Goal: Transaction & Acquisition: Purchase product/service

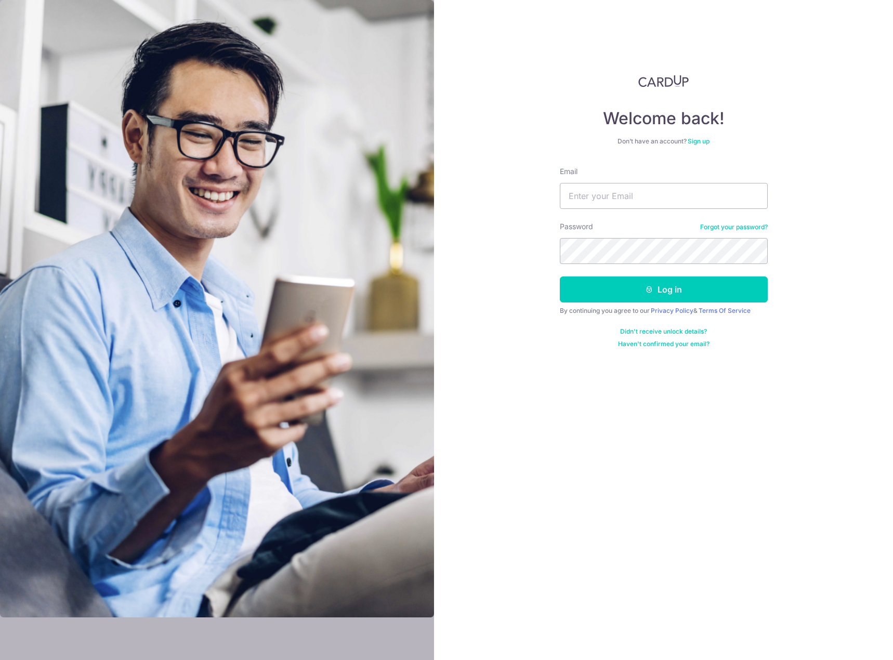
type input "[PERSON_NAME][EMAIL_ADDRESS][PERSON_NAME][DOMAIN_NAME]"
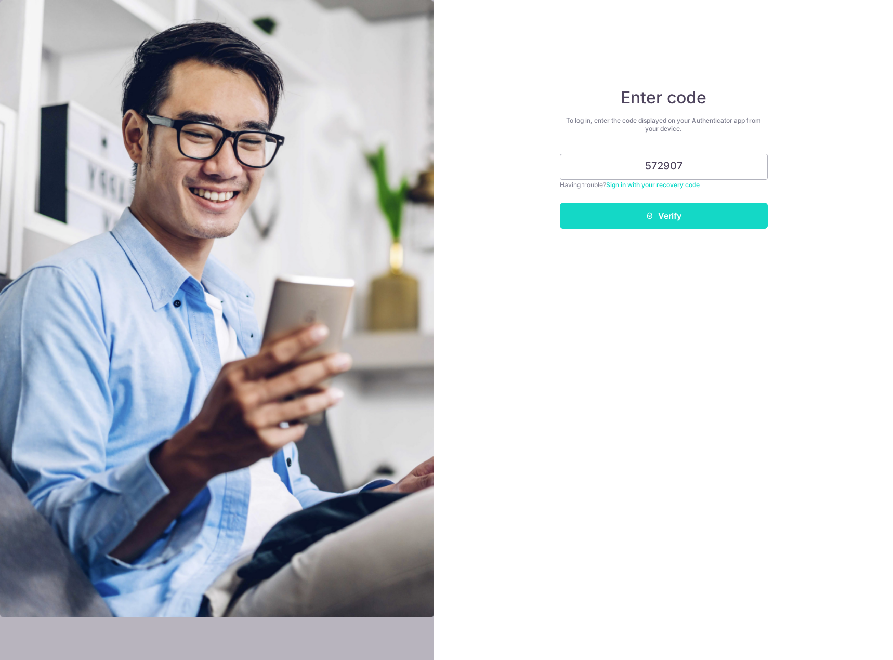
type input "572907"
click at [740, 219] on button "Verify" at bounding box center [664, 216] width 208 height 26
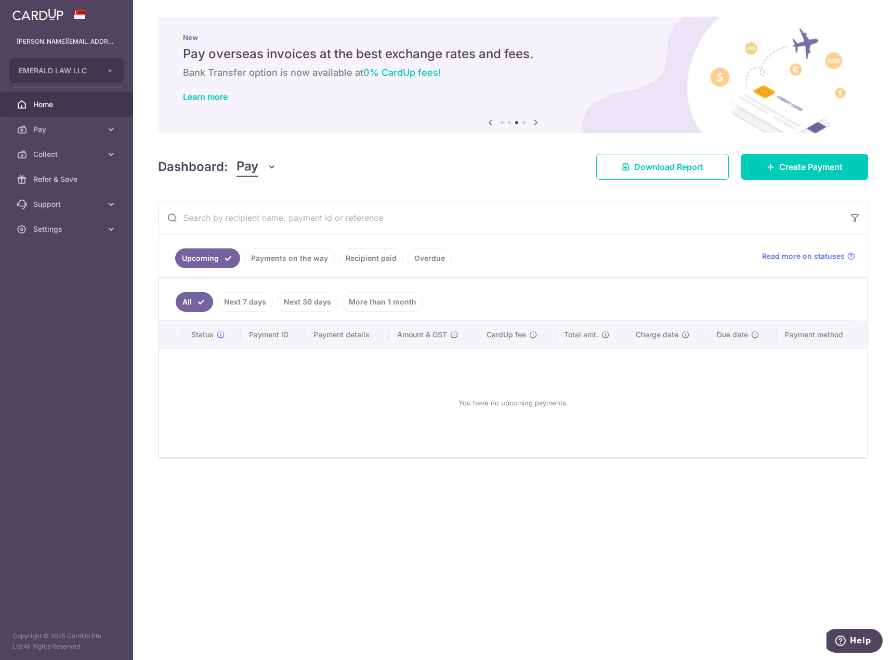
click at [787, 153] on div "Dashboard: Pay Pay Collect Download Report Create Payment" at bounding box center [513, 165] width 710 height 30
click at [788, 162] on span "Create Payment" at bounding box center [810, 167] width 63 height 12
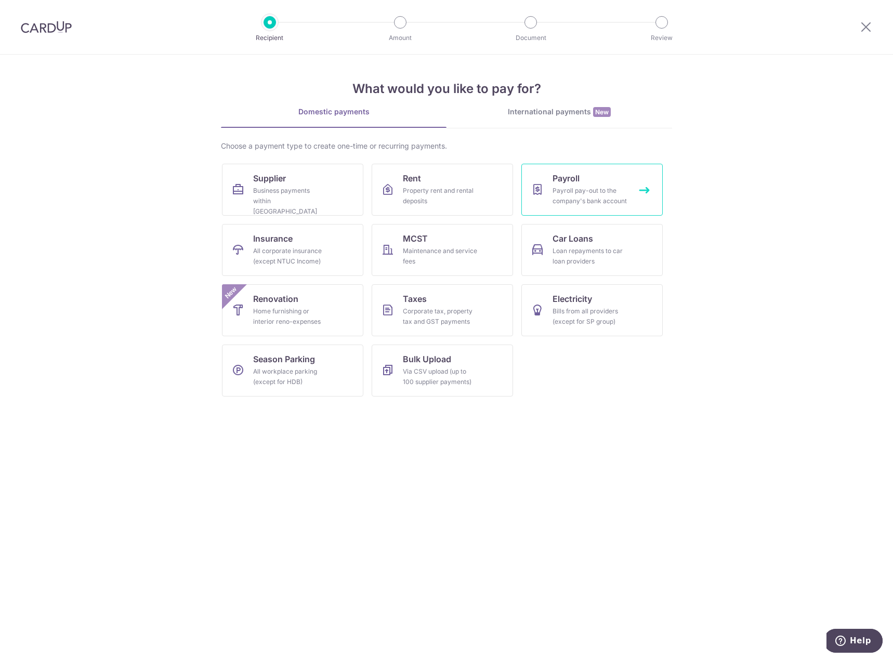
click at [576, 188] on div "Payroll pay-out to the company's bank account" at bounding box center [590, 196] width 75 height 21
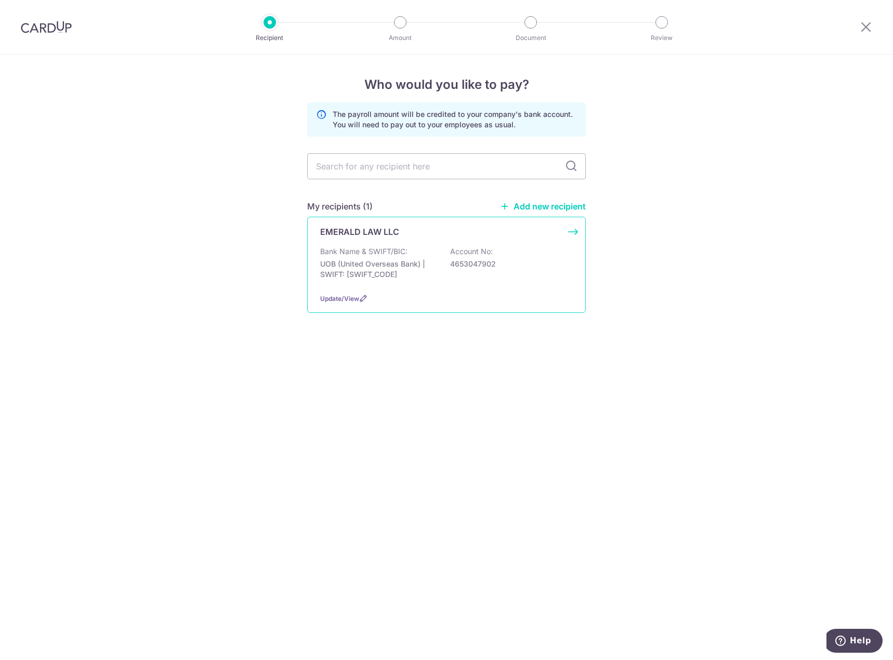
click at [506, 247] on div "Bank Name & SWIFT/BIC: UOB (United Overseas Bank) | SWIFT: UOVBSGSGXXX Account …" at bounding box center [446, 265] width 253 height 38
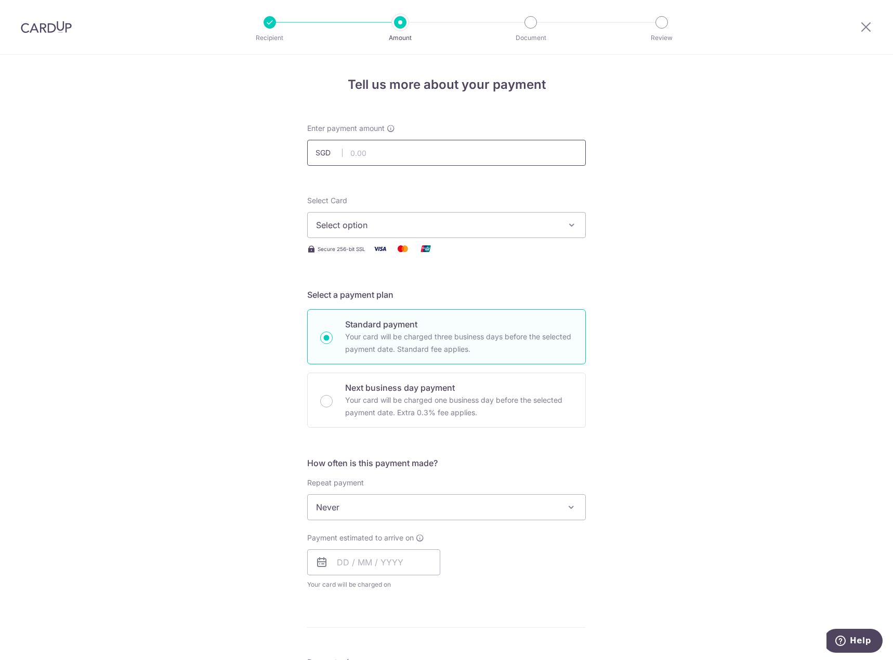
click at [440, 155] on input "text" at bounding box center [446, 153] width 279 height 26
type input "170,744.25"
click at [734, 168] on div "Tell us more about your payment Enter payment amount SGD 170,744.25 170744.25 S…" at bounding box center [446, 555] width 893 height 1000
click at [512, 216] on button "Select option" at bounding box center [446, 225] width 279 height 26
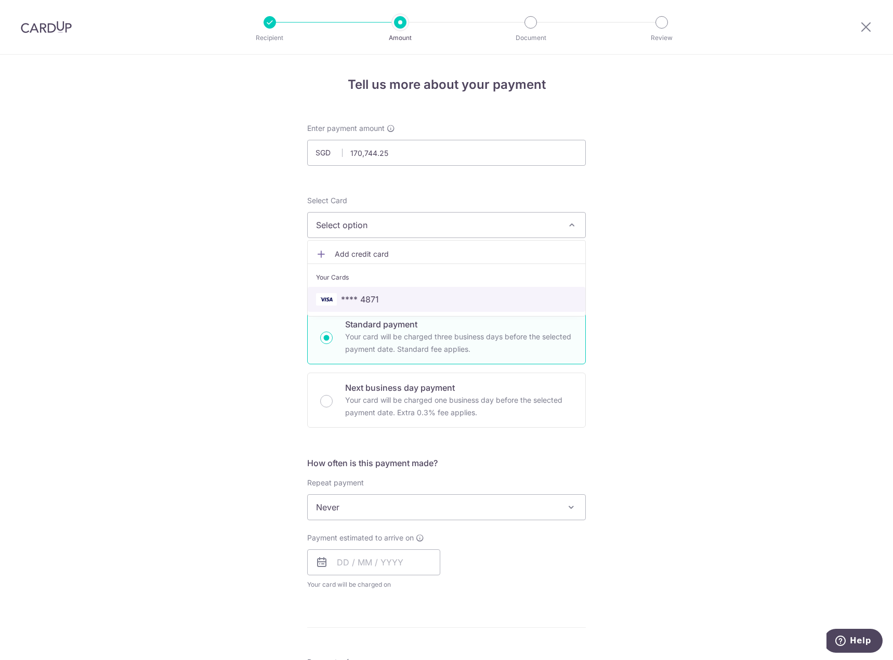
click at [388, 299] on span "**** 4871" at bounding box center [446, 299] width 261 height 12
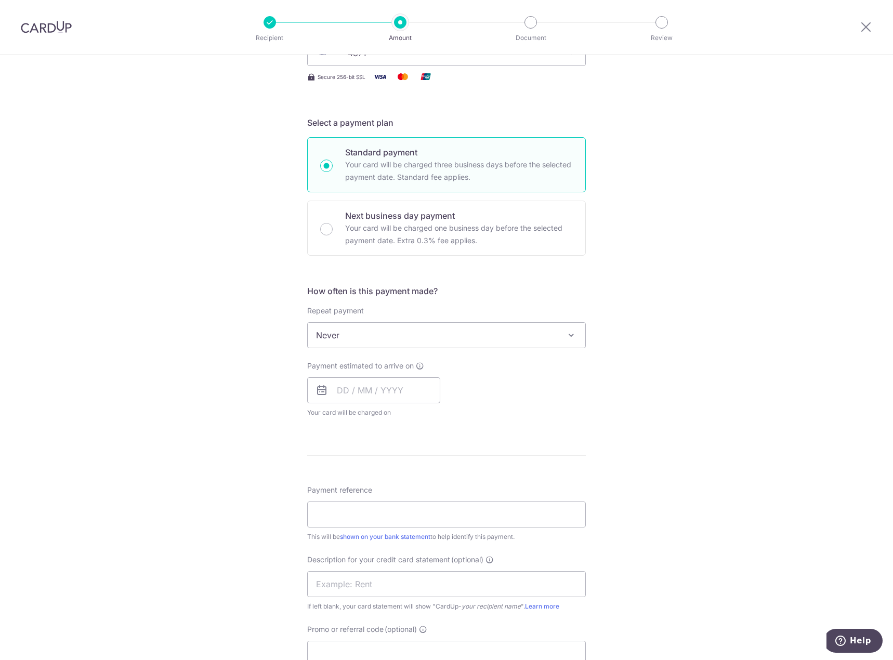
scroll to position [208, 0]
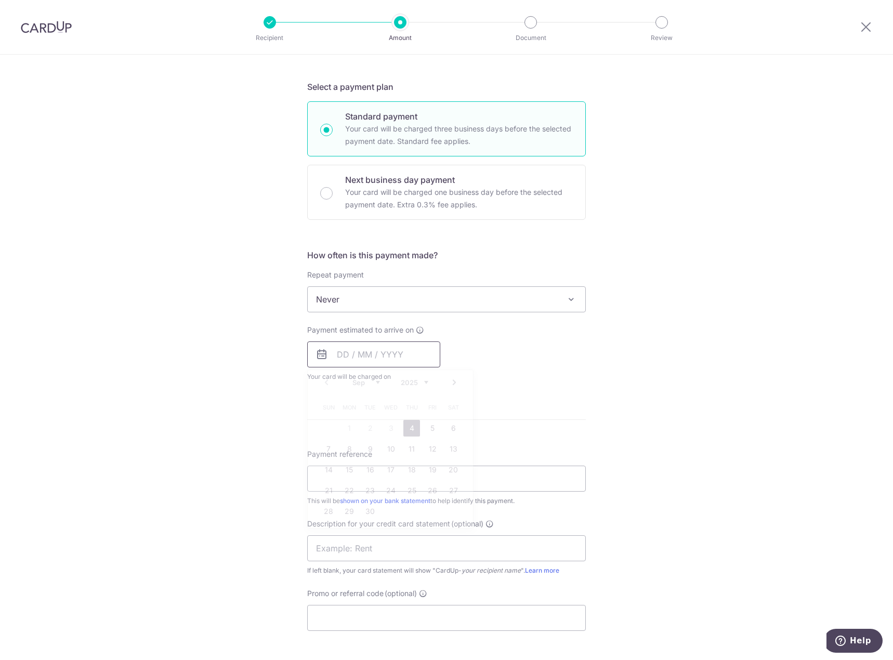
click at [382, 352] on input "text" at bounding box center [373, 355] width 133 height 26
click at [597, 354] on div "Tell us more about your payment Enter payment amount SGD 170,744.25 170744.25 S…" at bounding box center [446, 347] width 893 height 1000
click at [393, 365] on input "text" at bounding box center [373, 355] width 133 height 26
click at [482, 363] on div "Payment estimated to arrive on Prev Next Sep Oct Nov Dec 2025 2026 2027 2028 20…" at bounding box center [446, 353] width 291 height 57
click at [368, 353] on input "text" at bounding box center [373, 355] width 133 height 26
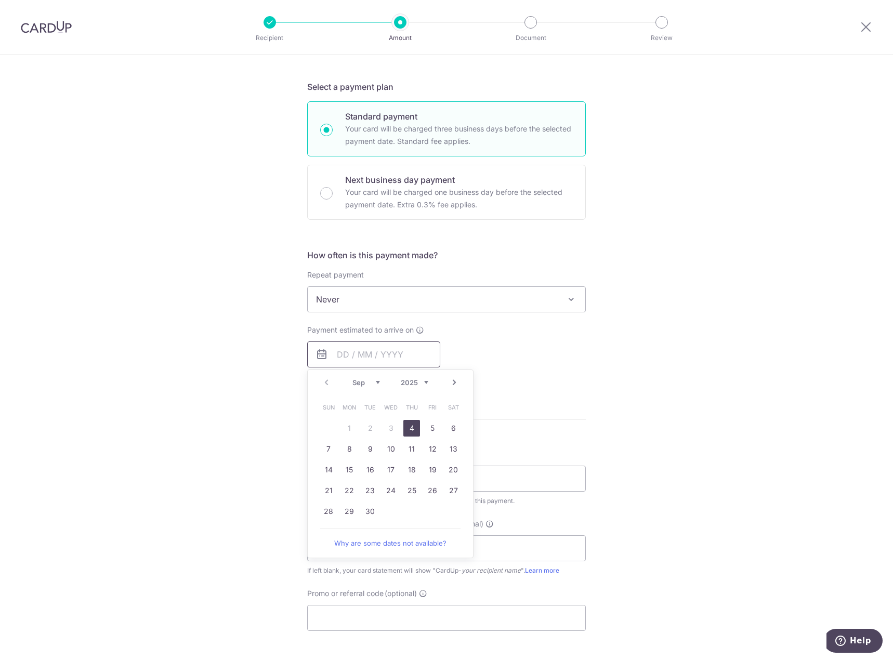
click at [0, 660] on com-1password-button at bounding box center [0, 660] width 0 height 0
click at [406, 430] on link "4" at bounding box center [411, 428] width 17 height 17
type input "04/09/2025"
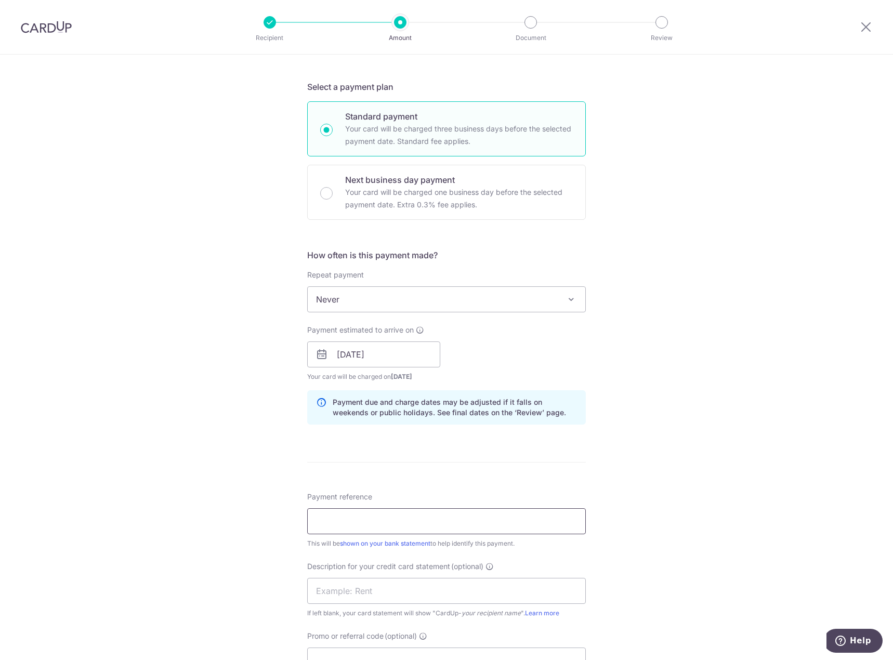
click at [369, 513] on input "Payment reference" at bounding box center [446, 521] width 279 height 26
type input "J"
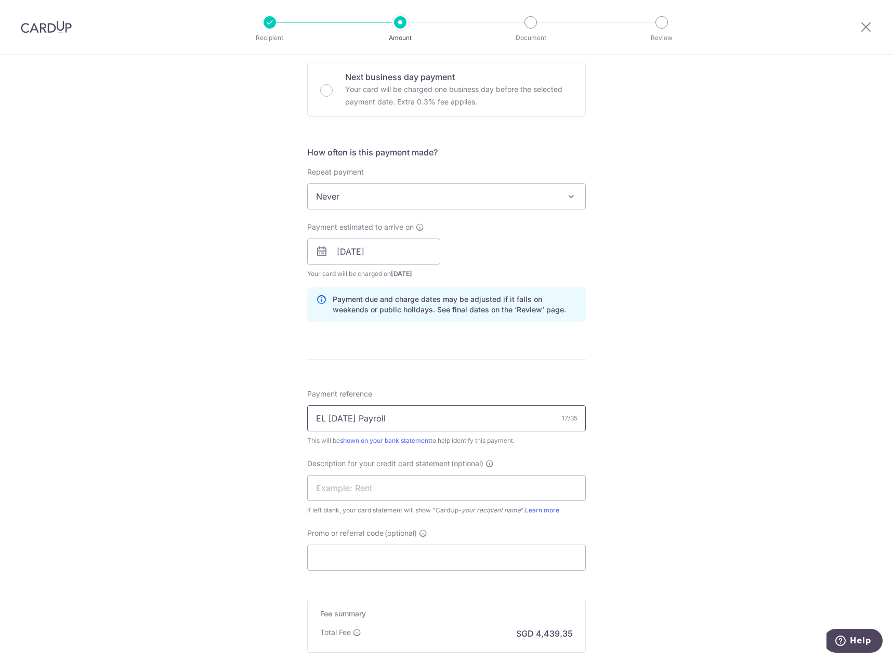
scroll to position [312, 0]
drag, startPoint x: 397, startPoint y: 418, endPoint x: 145, endPoint y: 426, distance: 251.8
click at [147, 425] on div "Tell us more about your payment Enter payment amount SGD 170,744.25 170744.25 S…" at bounding box center [446, 264] width 893 height 1042
type input "EL Jul 25 Payroll"
click at [365, 481] on input "text" at bounding box center [446, 487] width 279 height 26
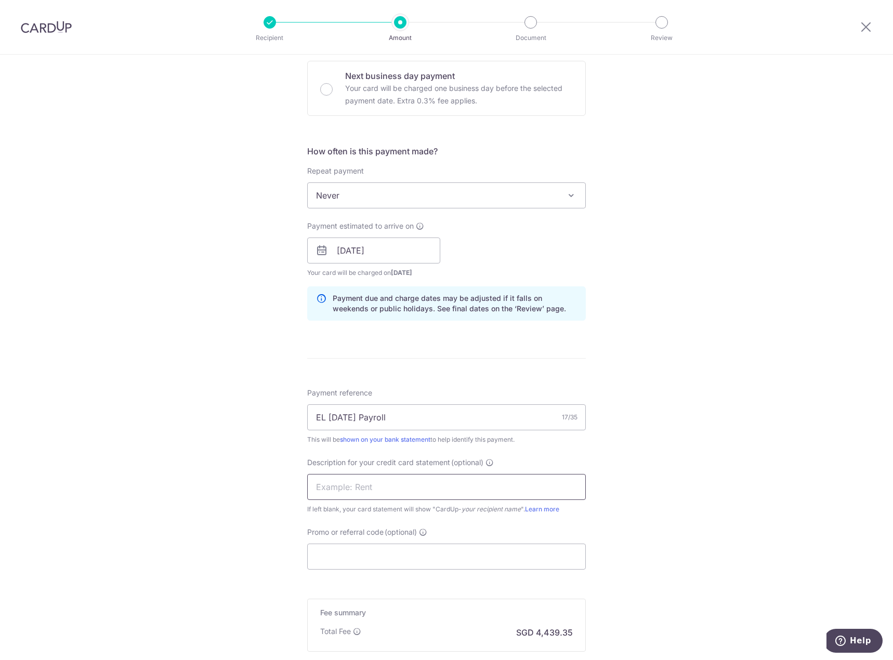
paste input "EL Jul 25 Payro"
type input "EL Jul 25 Payro"
click at [443, 551] on input "Promo or referral code (optional)" at bounding box center [446, 557] width 279 height 26
drag, startPoint x: 775, startPoint y: 303, endPoint x: 725, endPoint y: 309, distance: 50.4
click at [775, 303] on div "Tell us more about your payment Enter payment amount SGD 170,744.25 170744.25 S…" at bounding box center [446, 264] width 893 height 1042
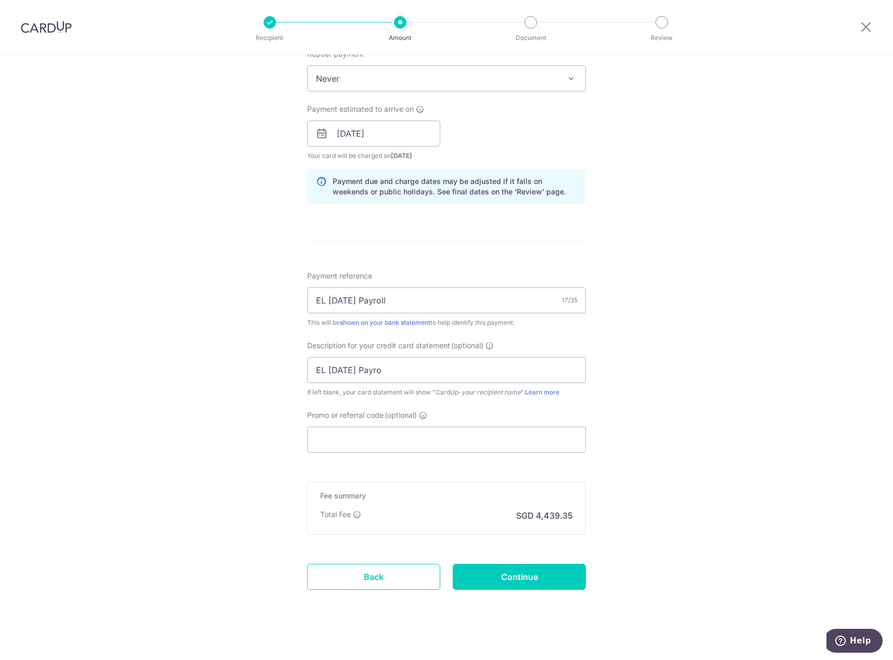
scroll to position [437, 0]
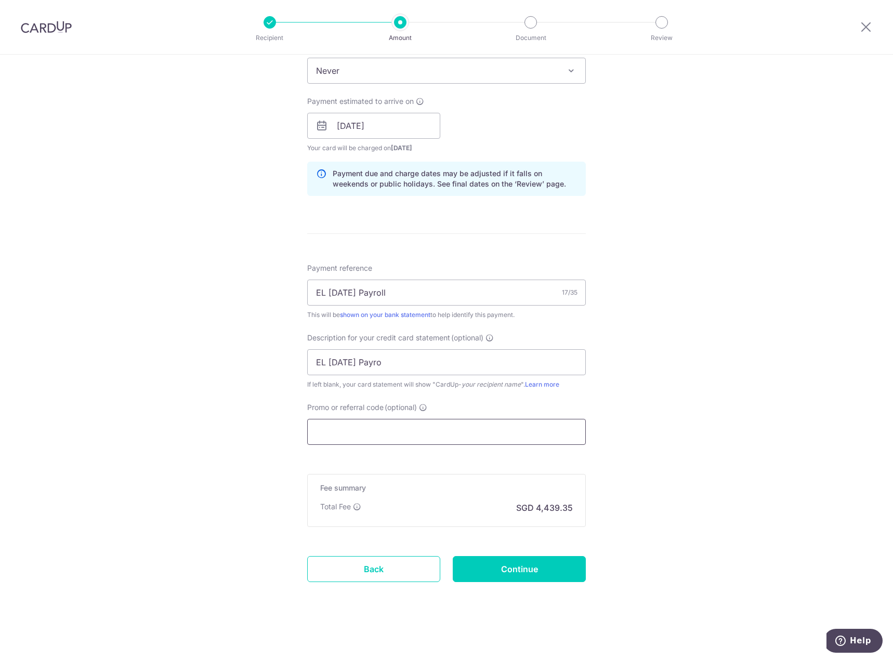
click at [414, 428] on input "Promo or referral code (optional)" at bounding box center [446, 432] width 279 height 26
paste input "EL170"
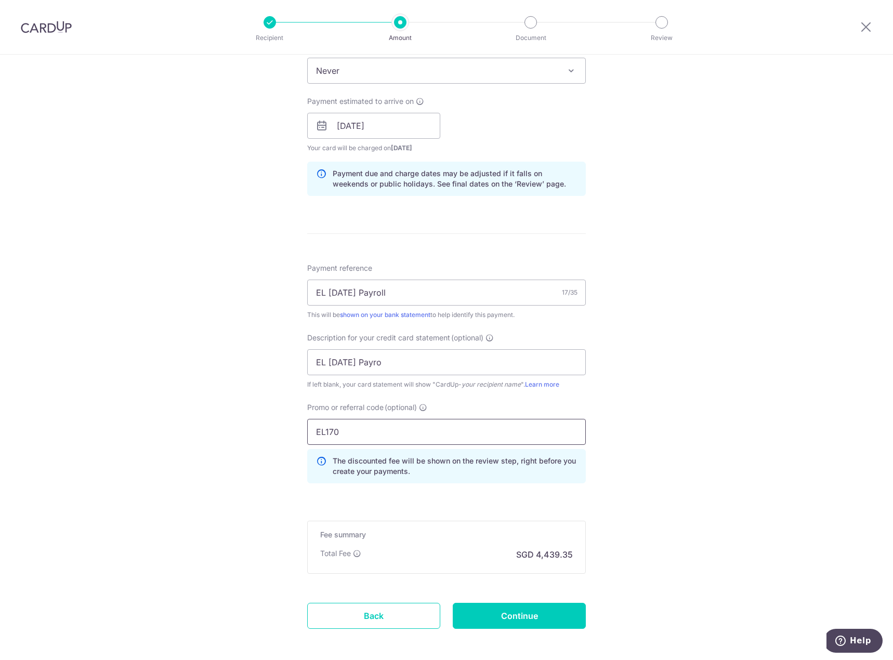
type input "EL170"
click at [655, 407] on div "Tell us more about your payment Enter payment amount SGD 170,744.25 170744.25 S…" at bounding box center [446, 162] width 893 height 1089
click at [528, 614] on input "Continue" at bounding box center [519, 616] width 133 height 26
type input "Create Schedule"
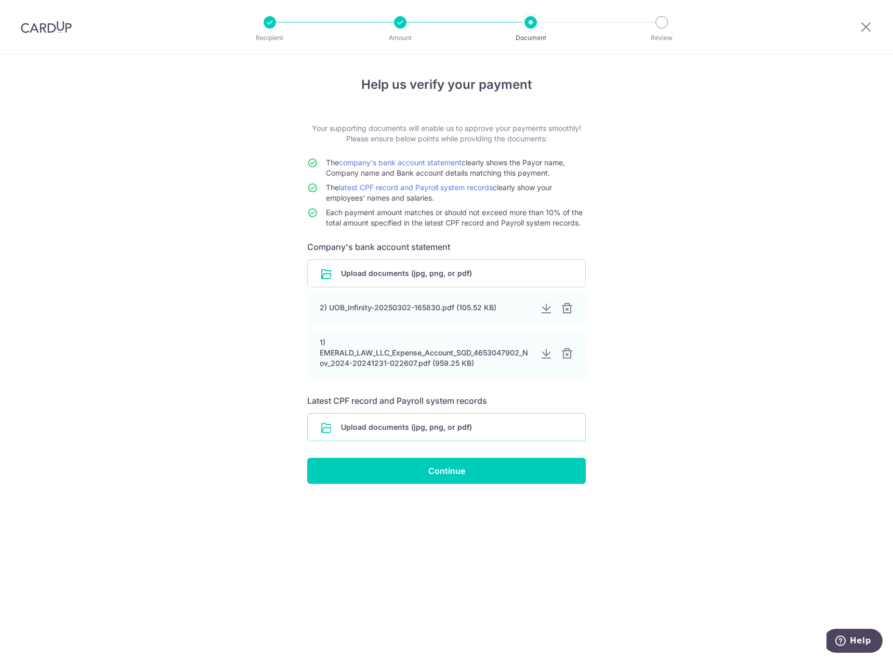
click at [421, 427] on input "file" at bounding box center [447, 427] width 278 height 27
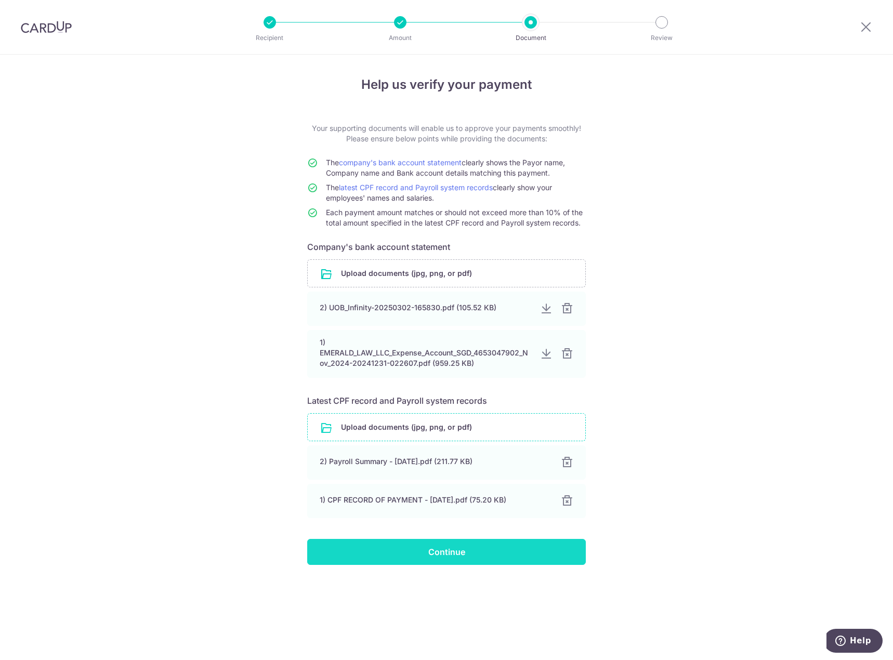
click at [469, 555] on input "Continue" at bounding box center [446, 552] width 279 height 26
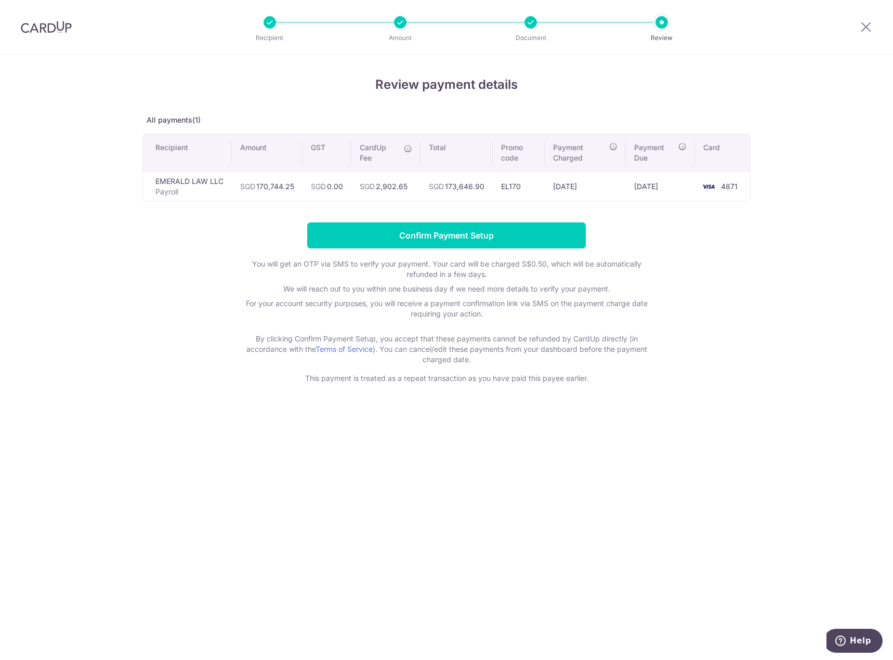
drag, startPoint x: 254, startPoint y: 199, endPoint x: 257, endPoint y: 193, distance: 6.8
click at [254, 199] on td "SGD 170,744.25" at bounding box center [267, 187] width 71 height 30
click at [491, 233] on input "Confirm Payment Setup" at bounding box center [446, 236] width 279 height 26
